Goal: Find specific page/section: Find specific page/section

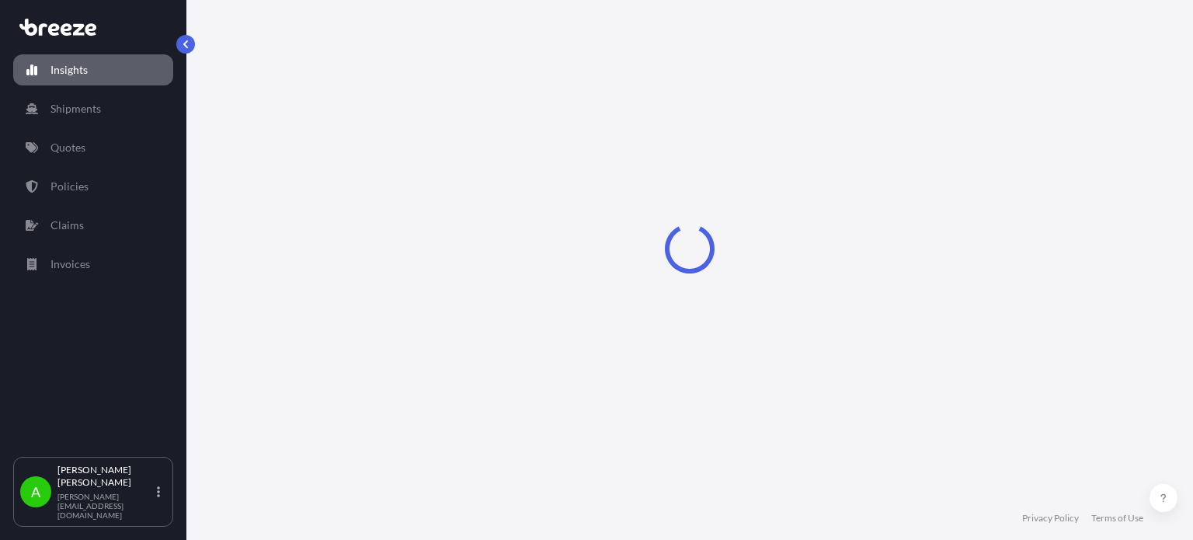
select select "2025"
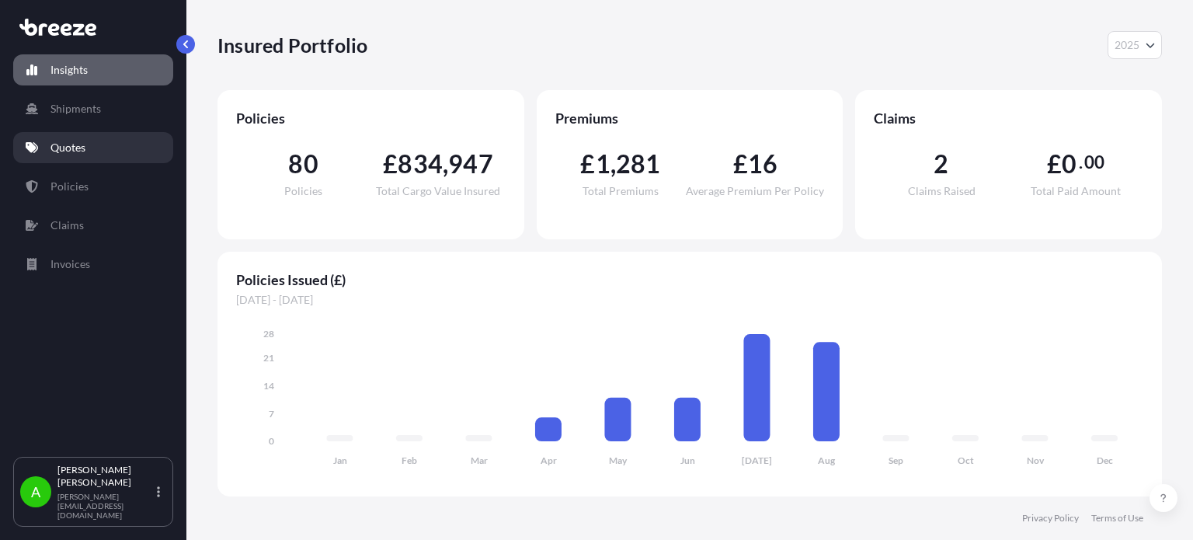
click at [99, 135] on link "Quotes" at bounding box center [93, 147] width 160 height 31
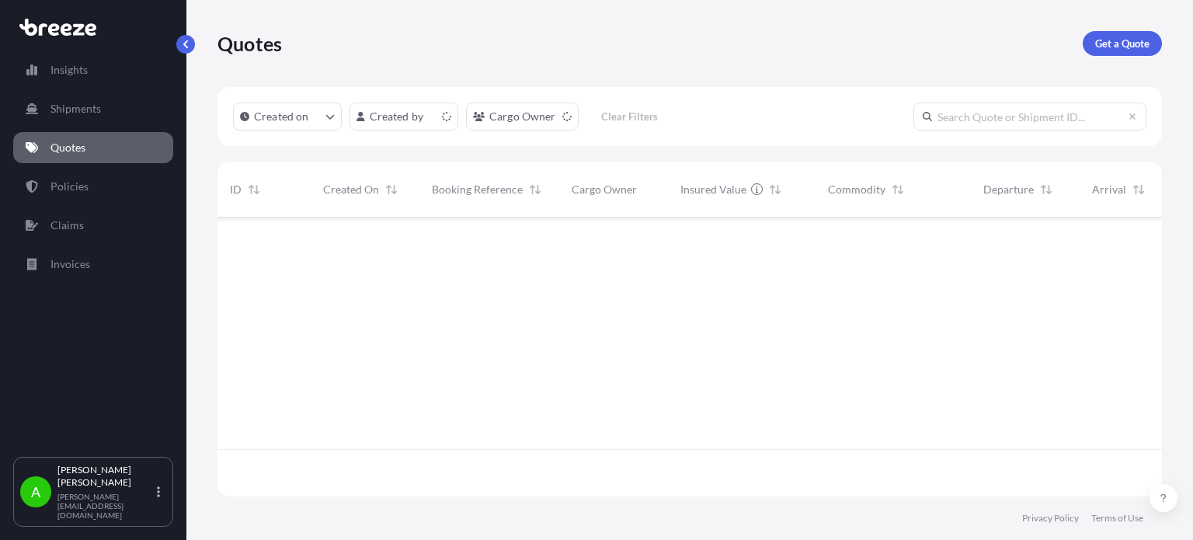
scroll to position [276, 932]
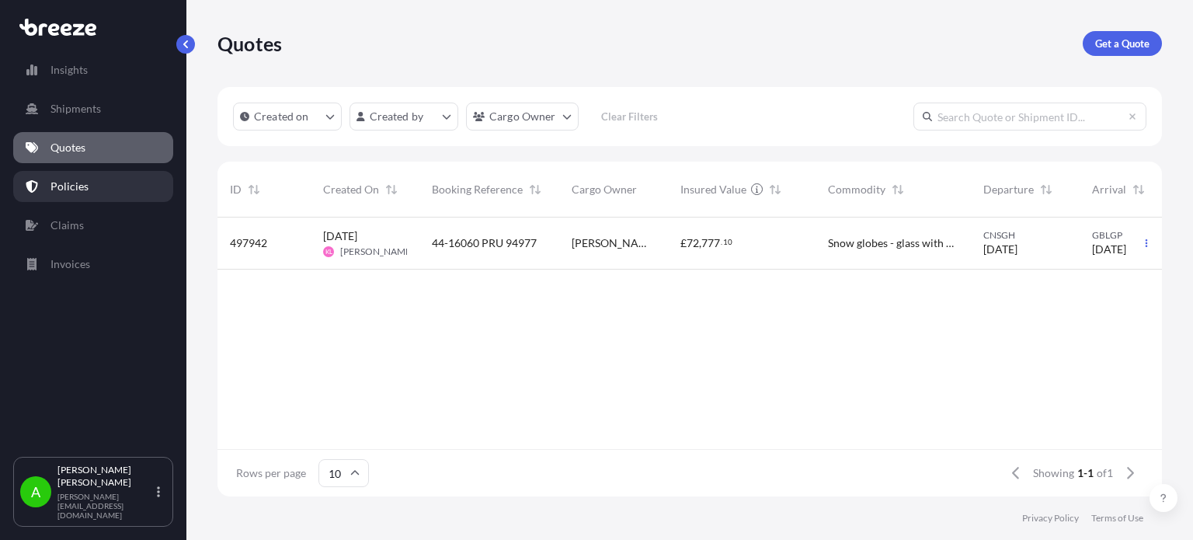
click at [134, 183] on link "Policies" at bounding box center [93, 186] width 160 height 31
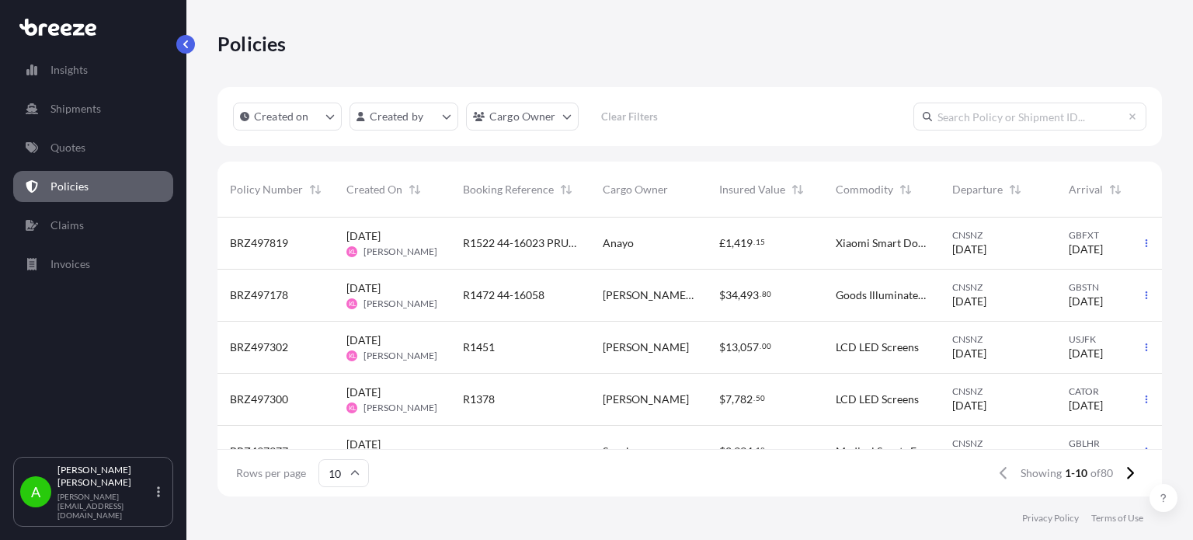
scroll to position [301, 0]
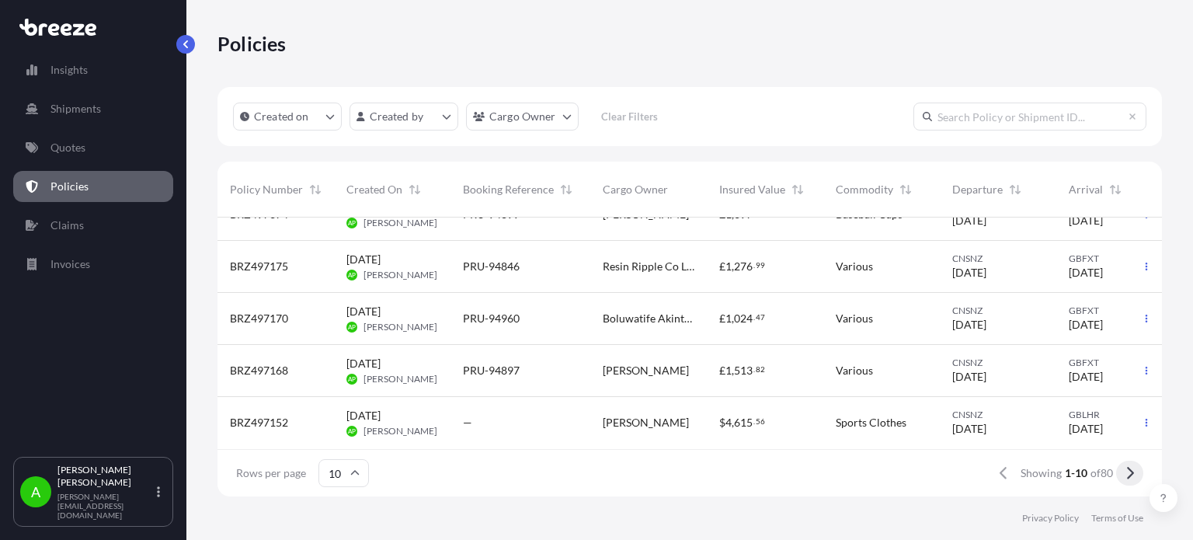
click at [1130, 469] on icon at bounding box center [1130, 473] width 7 height 12
click at [1129, 474] on icon at bounding box center [1129, 473] width 9 height 14
click at [648, 195] on span "Cargo Owner" at bounding box center [635, 190] width 65 height 16
click at [642, 186] on span "Cargo Owner" at bounding box center [635, 190] width 65 height 16
click at [1132, 471] on icon at bounding box center [1129, 473] width 9 height 14
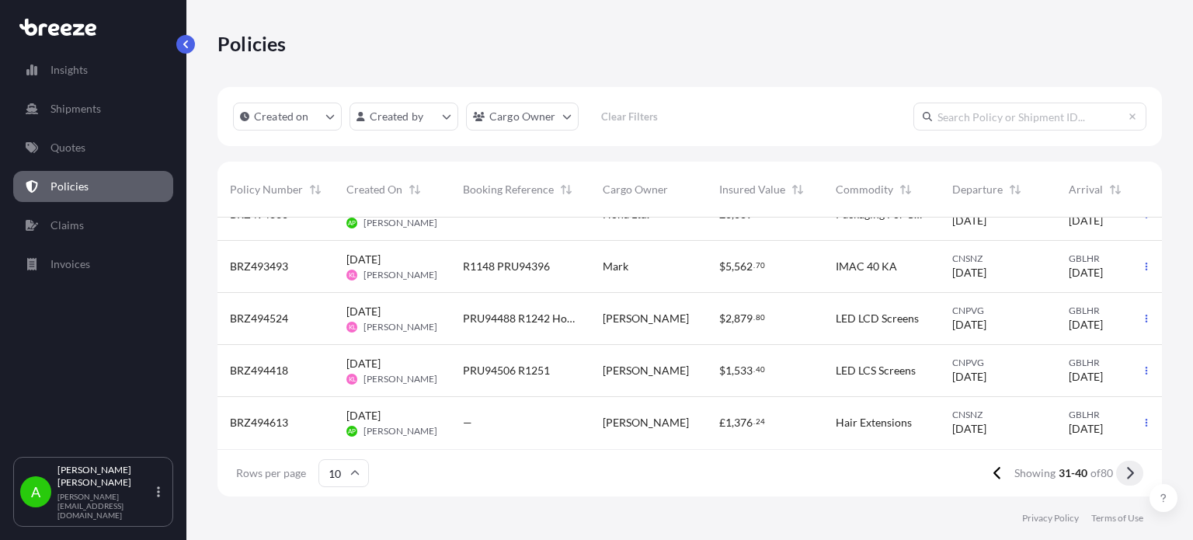
click at [1132, 470] on icon at bounding box center [1129, 473] width 9 height 14
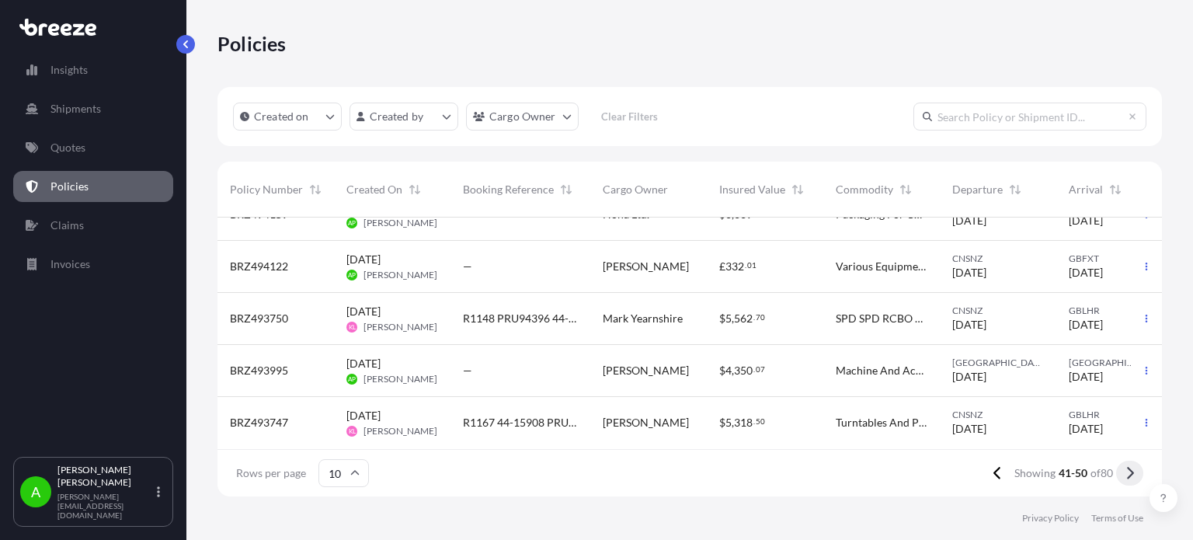
click at [1131, 478] on icon at bounding box center [1129, 473] width 9 height 14
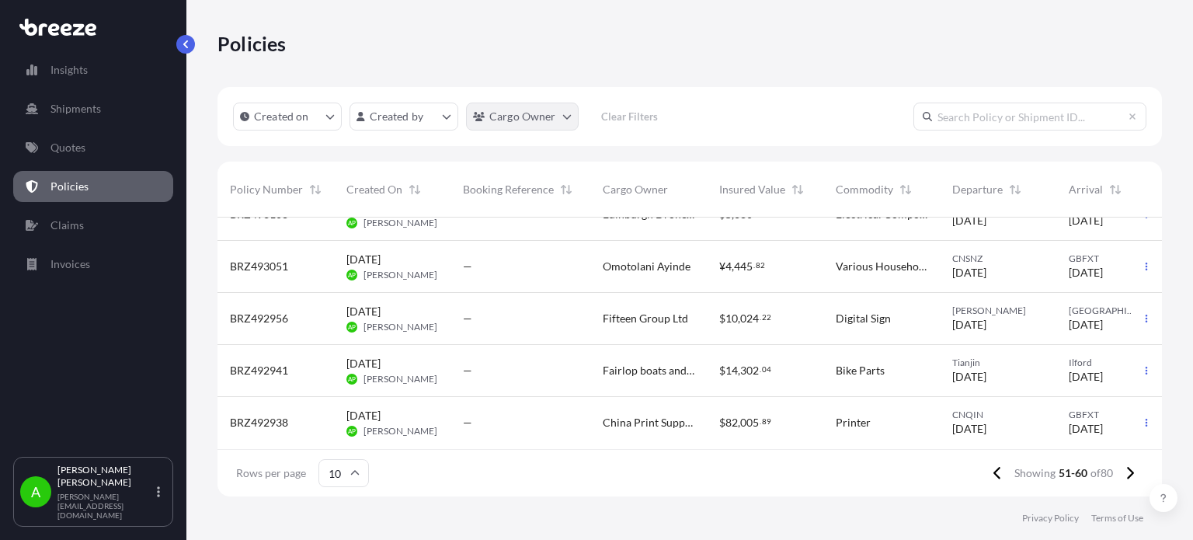
click at [527, 114] on html "Insights Shipments Quotes Policies Claims Invoices A [PERSON_NAME] [PERSON_NAME…" at bounding box center [596, 270] width 1193 height 540
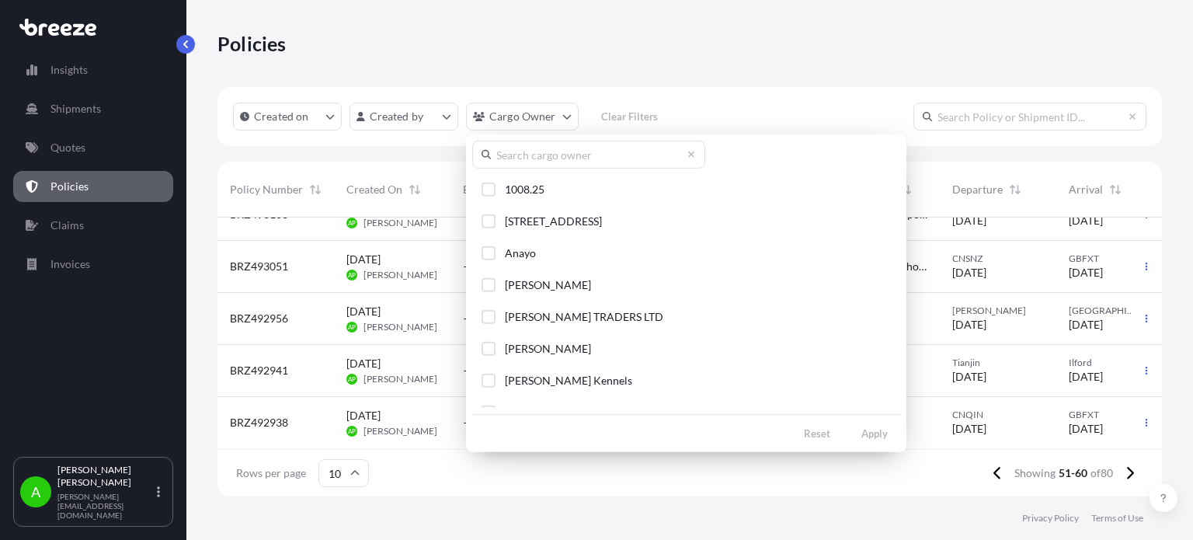
click at [545, 156] on input "text" at bounding box center [588, 155] width 233 height 28
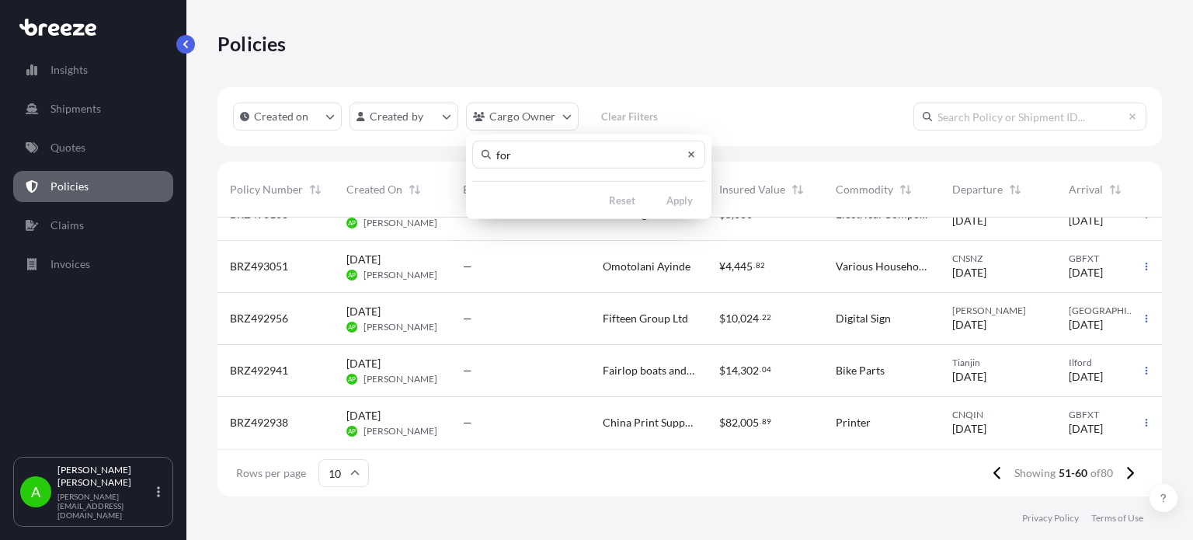
type input "for"
click at [690, 151] on icon at bounding box center [691, 154] width 9 height 9
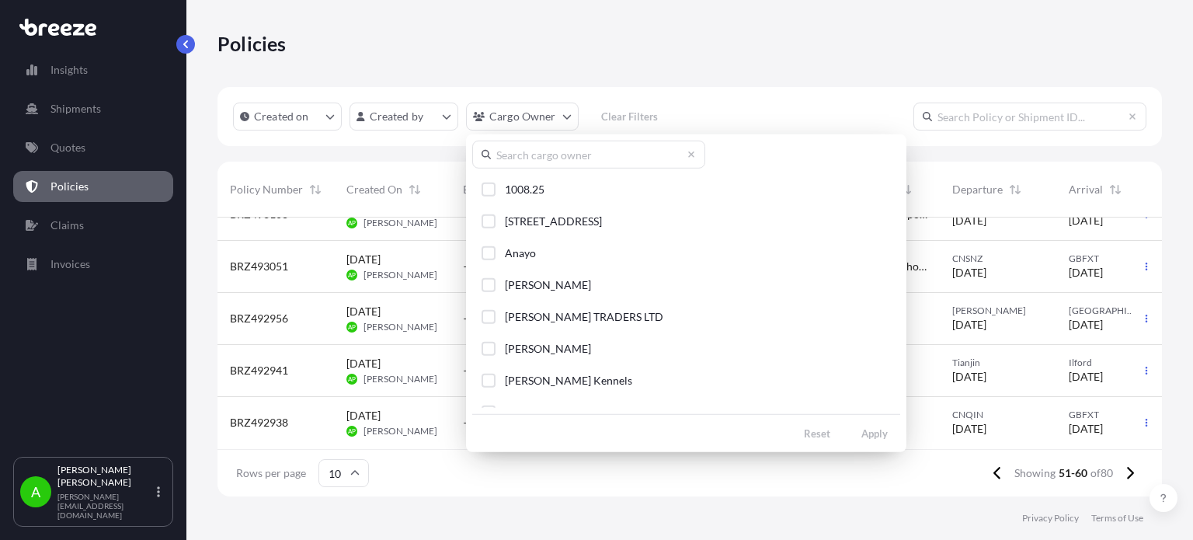
click at [847, 71] on html "Insights Shipments Quotes Policies Claims Invoices A [PERSON_NAME] [PERSON_NAME…" at bounding box center [596, 270] width 1193 height 540
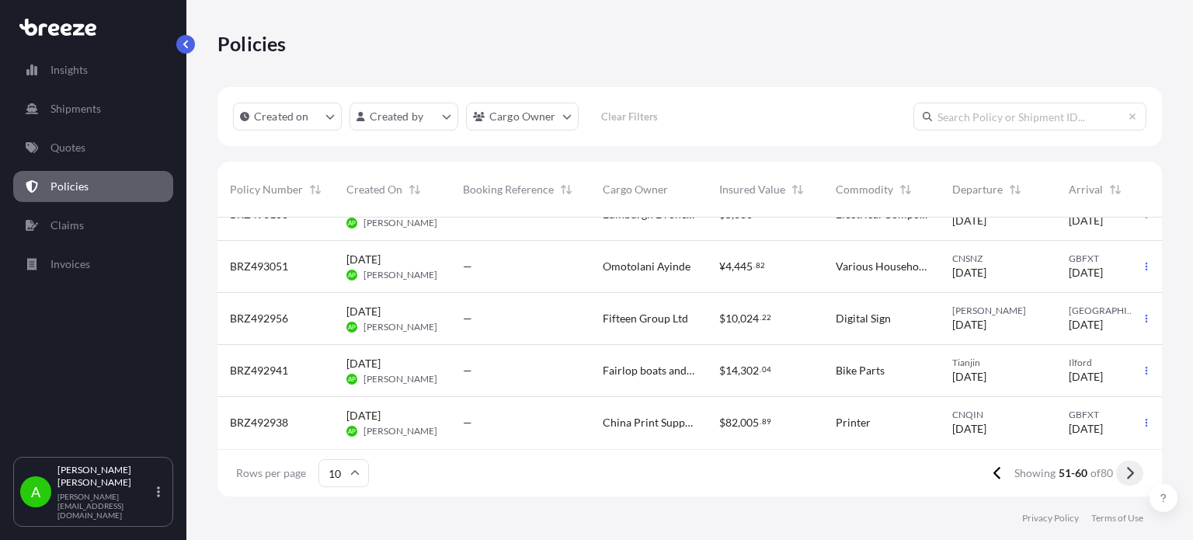
click at [1129, 478] on icon at bounding box center [1129, 473] width 9 height 14
click at [1134, 468] on button at bounding box center [1129, 473] width 27 height 25
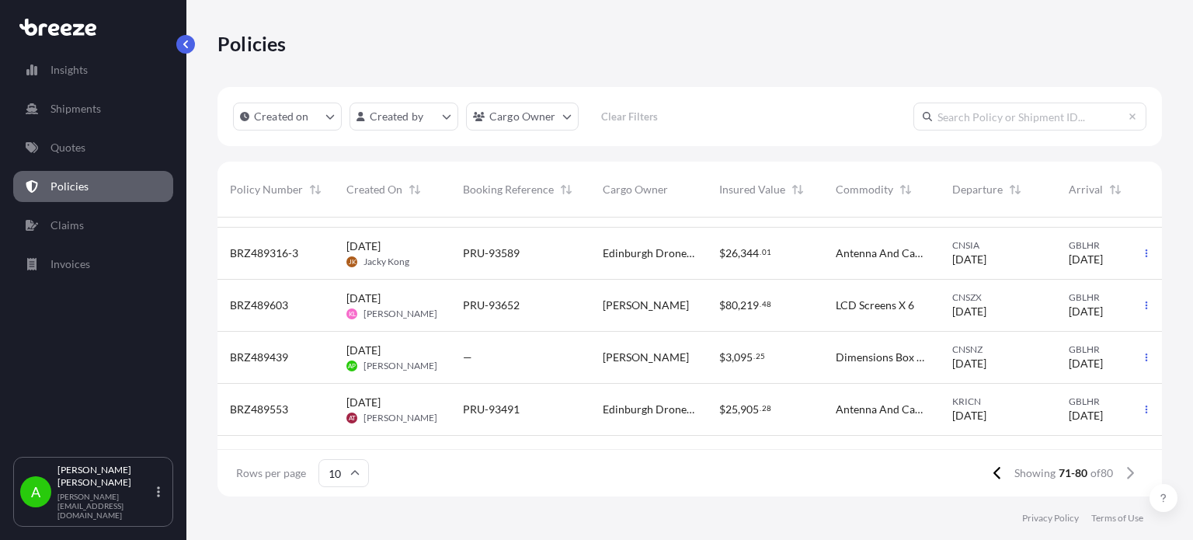
scroll to position [0, 0]
